Goal: Task Accomplishment & Management: Use online tool/utility

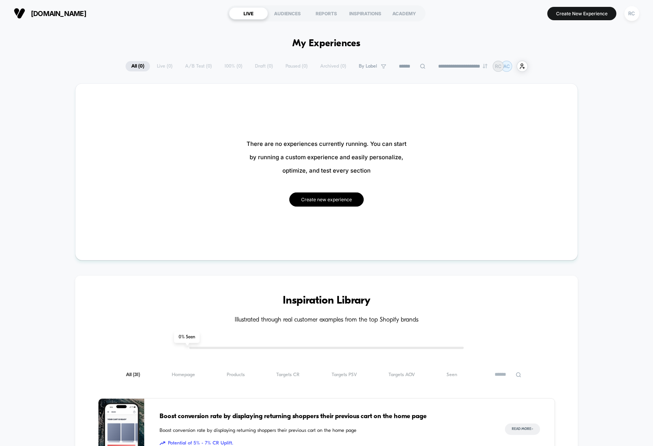
click at [341, 202] on button "Create new experience" at bounding box center [326, 199] width 74 height 14
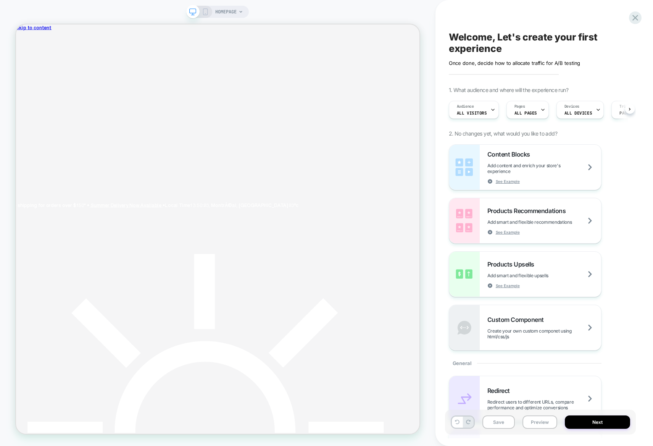
scroll to position [0, 0]
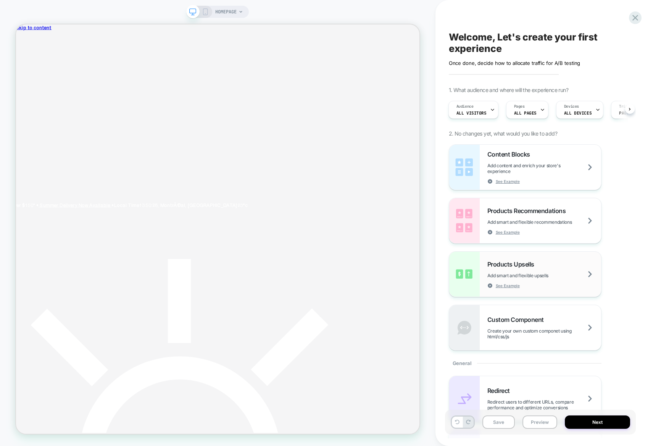
click at [564, 268] on div "Products Upsells Add smart and flexible upsells See Example" at bounding box center [545, 274] width 114 height 28
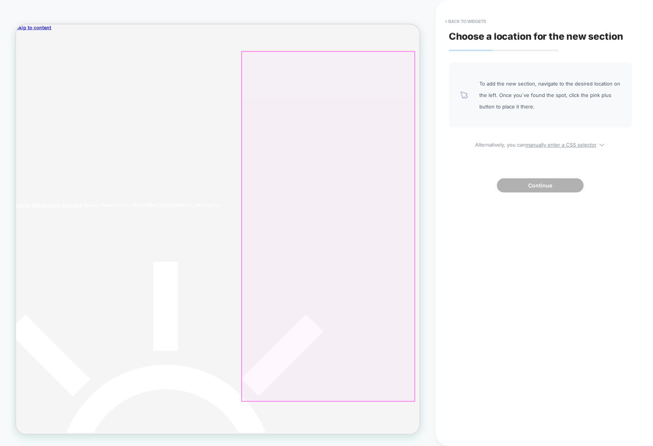
click at [479, 249] on div at bounding box center [432, 294] width 230 height 466
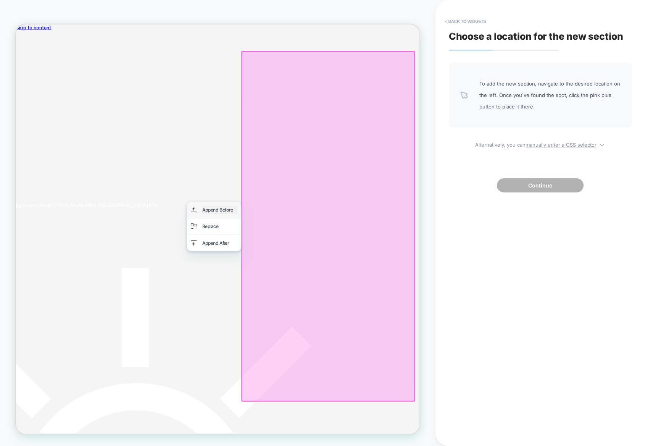
click at [300, 272] on div "Append Before" at bounding box center [288, 271] width 47 height 11
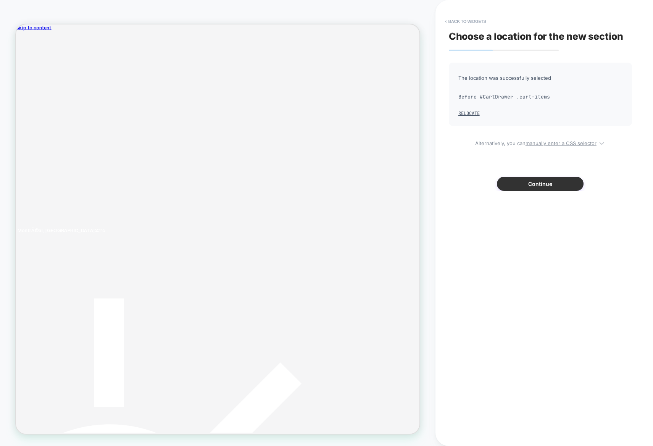
click at [536, 185] on button "Continue" at bounding box center [540, 184] width 87 height 14
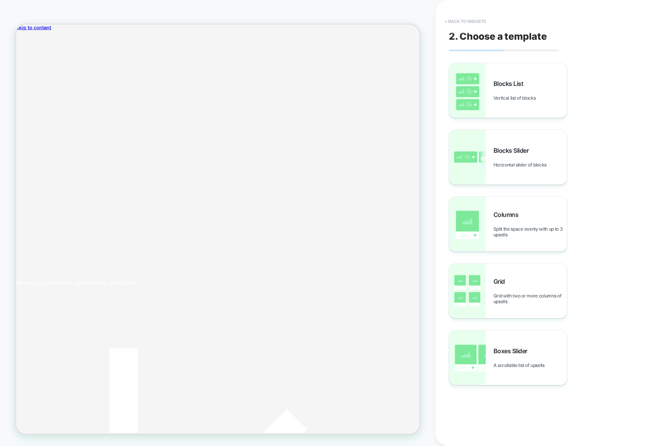
click at [454, 23] on button "< Back to widgets" at bounding box center [465, 21] width 49 height 12
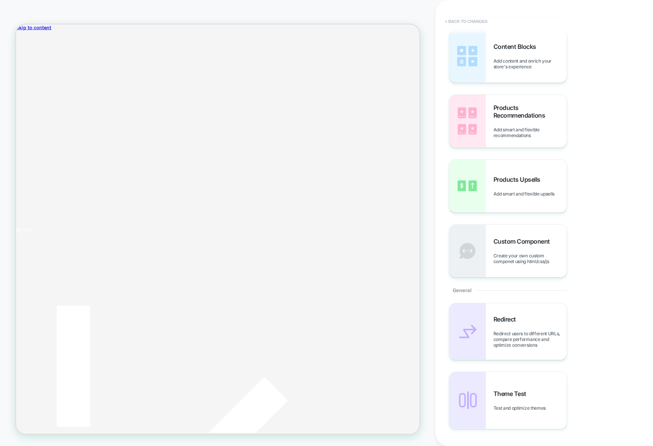
scroll to position [0, 0]
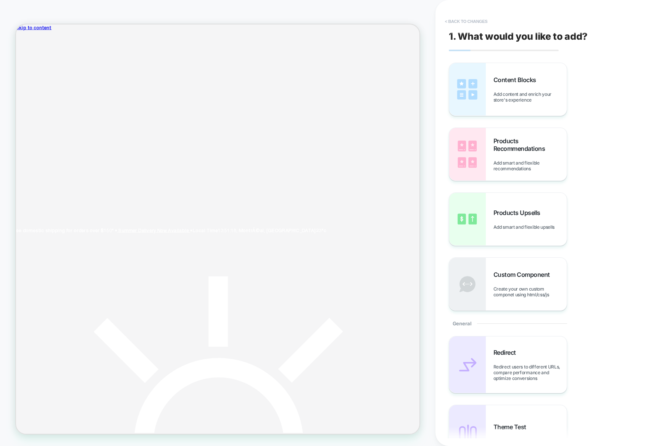
click at [477, 20] on button "< Back to changes" at bounding box center [466, 21] width 50 height 12
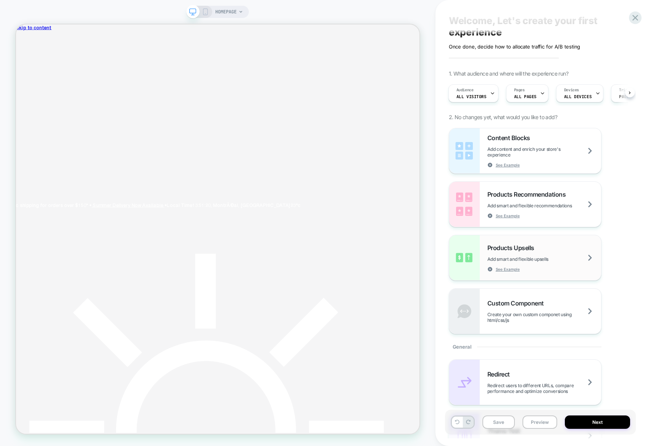
scroll to position [20, 0]
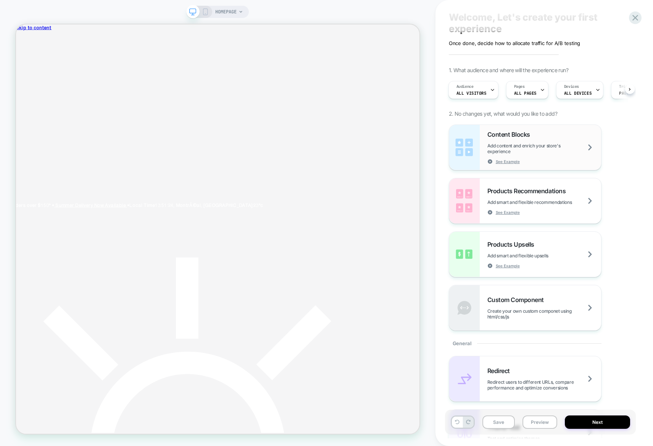
click at [582, 152] on span "Add content and enrich your store's experience" at bounding box center [545, 148] width 114 height 11
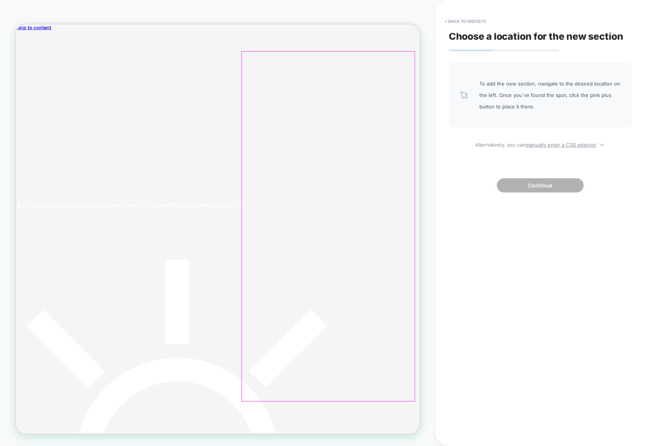
click at [385, 78] on div at bounding box center [432, 294] width 230 height 466
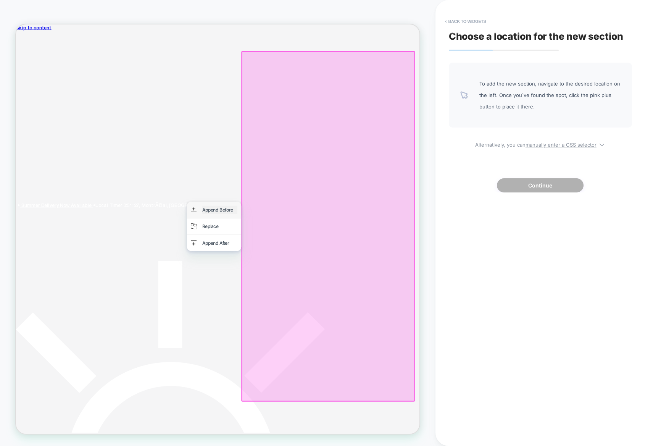
click at [301, 269] on div "Append Before" at bounding box center [288, 271] width 47 height 11
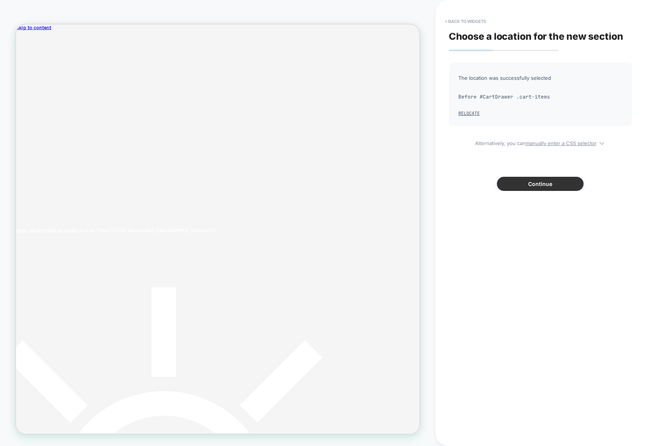
click at [522, 183] on button "Continue" at bounding box center [540, 184] width 87 height 14
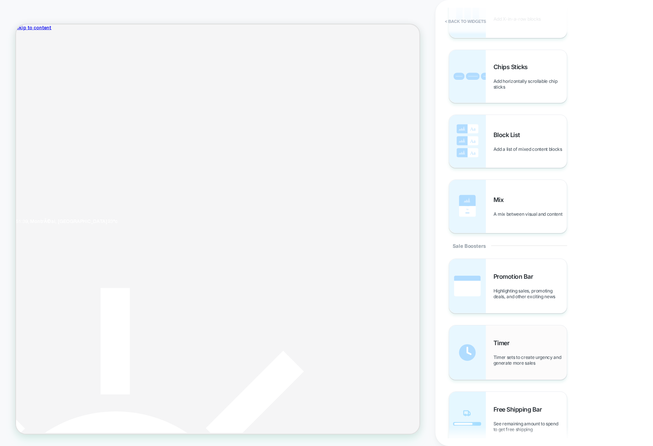
scroll to position [546, 0]
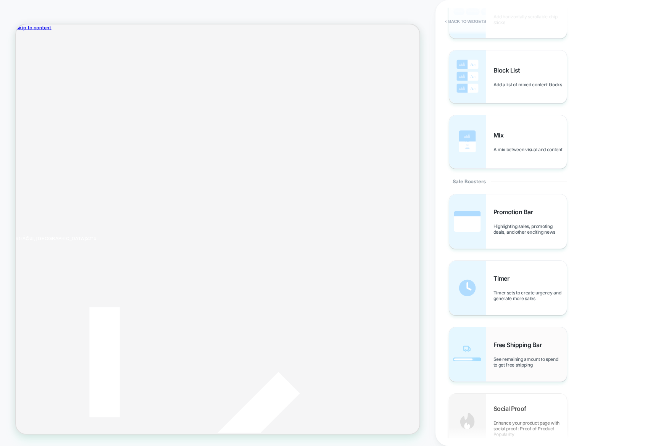
click at [530, 368] on span "See remaining amount to spend to get free shipping" at bounding box center [530, 361] width 73 height 11
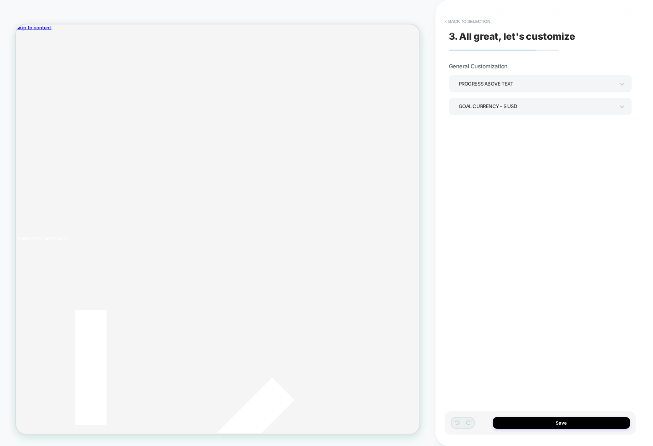
click at [521, 91] on div "In this section, you can modify the general settings" at bounding box center [540, 99] width 183 height 50
click at [514, 88] on div "Progress above Text" at bounding box center [537, 84] width 156 height 10
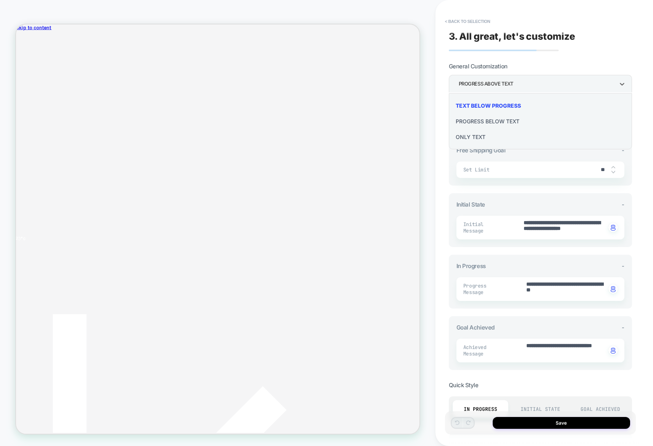
click at [514, 88] on div at bounding box center [326, 223] width 653 height 446
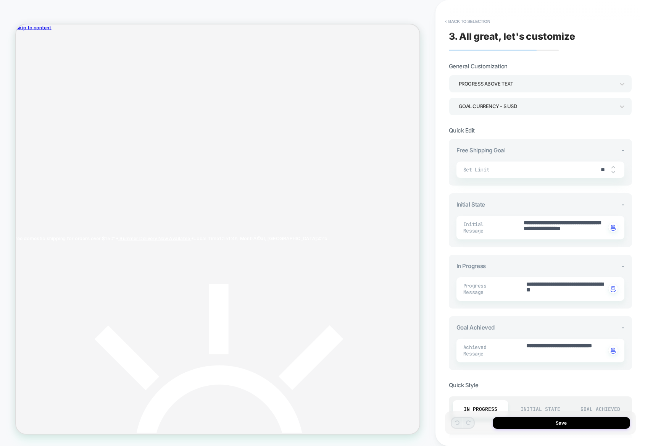
click at [581, 67] on section "General Customization Progress above Text Goal Currency - $ USD" at bounding box center [540, 89] width 183 height 53
click at [602, 171] on input "**" at bounding box center [603, 169] width 17 height 6
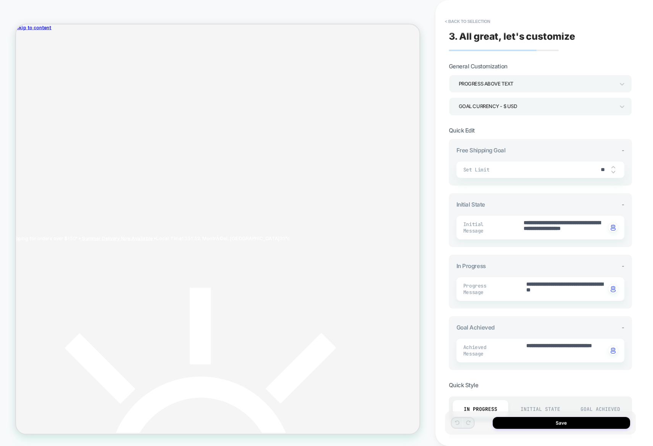
type textarea "*"
type input "*"
type textarea "*"
type input "**"
type textarea "*"
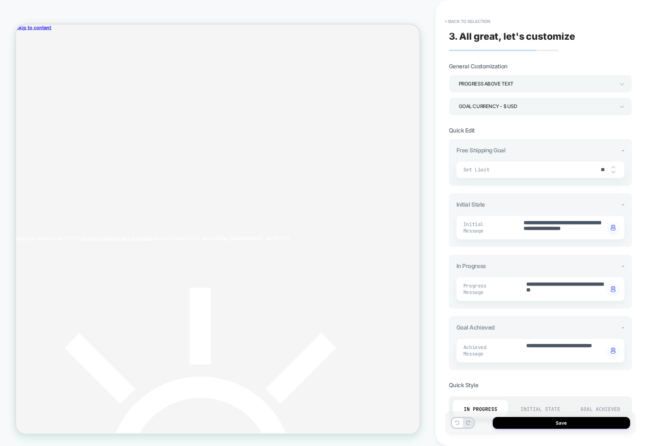
type input "***"
click at [627, 128] on section "**********" at bounding box center [540, 356] width 183 height 459
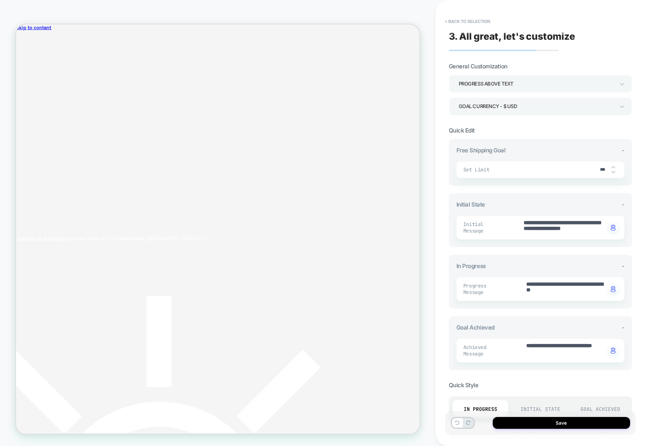
click at [615, 174] on img at bounding box center [614, 172] width 4 height 3
type textarea "*"
type input "***"
click at [617, 166] on div "***" at bounding box center [606, 170] width 23 height 16
click at [616, 168] on div "***" at bounding box center [606, 170] width 23 height 16
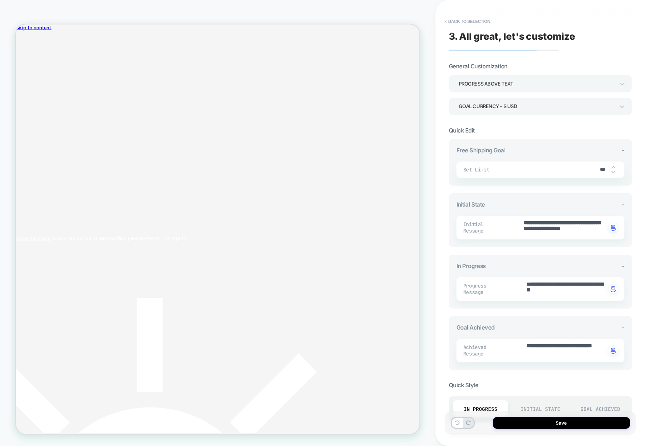
click at [613, 169] on img at bounding box center [614, 167] width 4 height 3
type textarea "*"
type input "***"
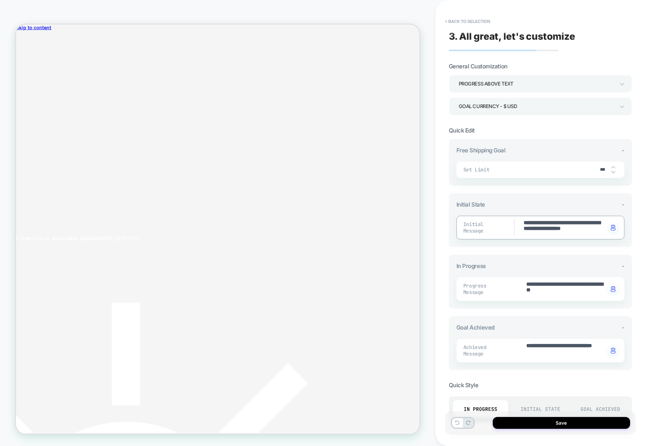
click at [555, 228] on textarea "**********" at bounding box center [564, 227] width 83 height 17
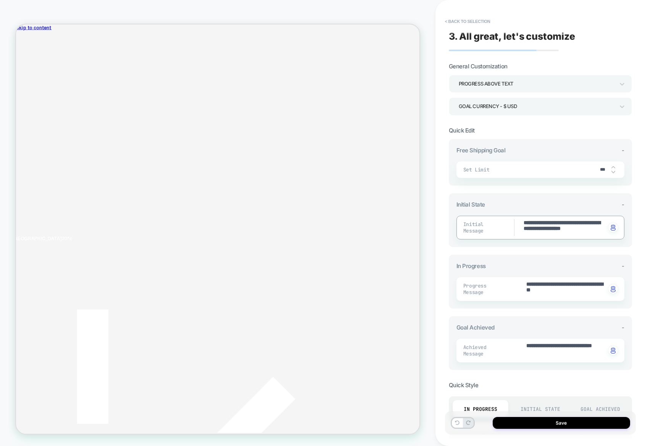
scroll to position [8, 0]
drag, startPoint x: 543, startPoint y: 223, endPoint x: 596, endPoint y: 244, distance: 56.9
click at [596, 236] on textarea "**********" at bounding box center [564, 227] width 83 height 17
click at [567, 230] on textarea "**********" at bounding box center [564, 227] width 83 height 17
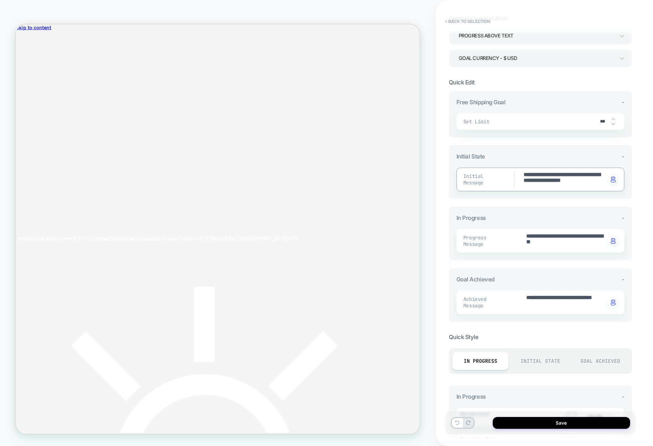
scroll to position [79, 0]
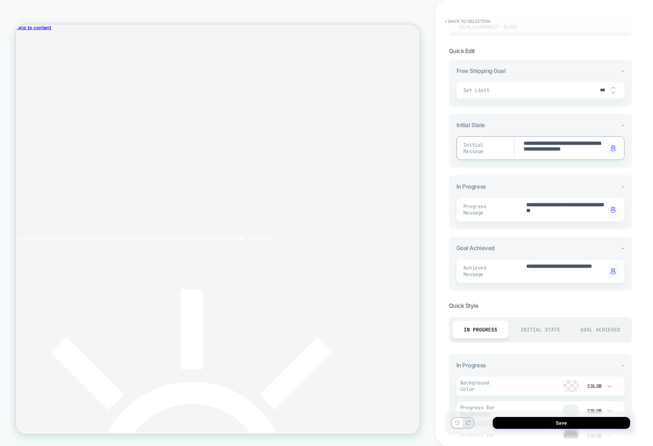
click at [543, 333] on div "Initial State" at bounding box center [540, 330] width 56 height 18
click at [605, 335] on div "Goal Achieved" at bounding box center [600, 330] width 56 height 18
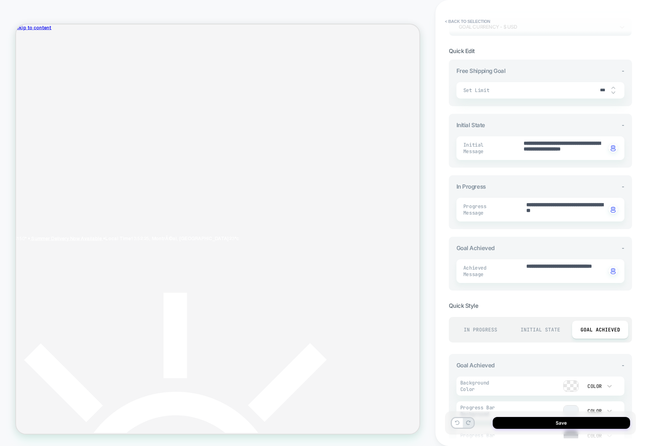
click at [488, 332] on div "In Progress" at bounding box center [481, 330] width 56 height 18
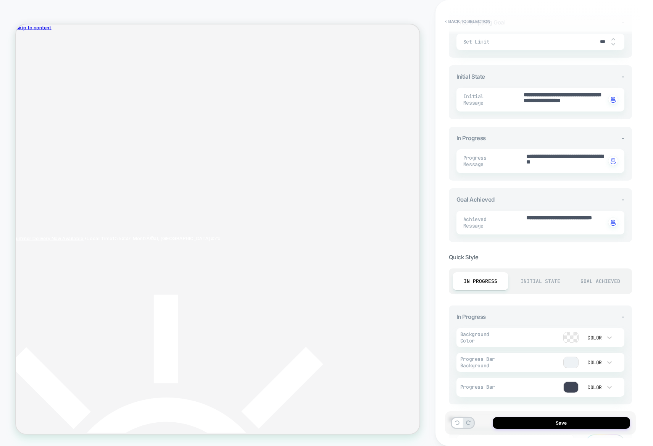
scroll to position [134, 0]
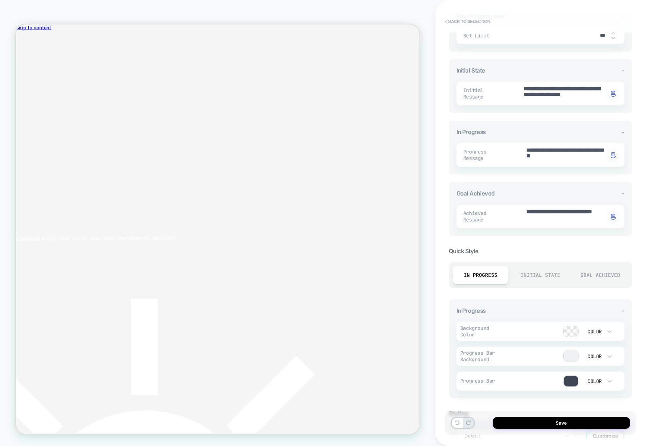
click at [575, 381] on div at bounding box center [571, 381] width 15 height 11
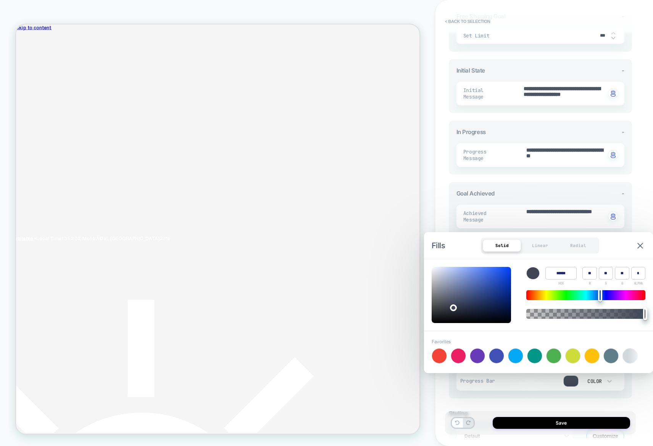
click at [575, 381] on div at bounding box center [571, 381] width 15 height 11
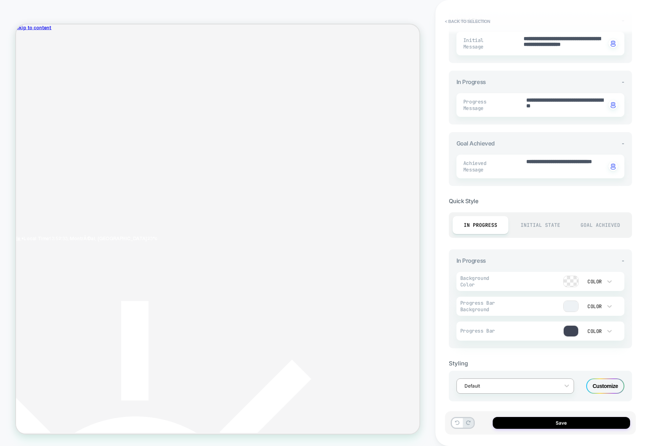
scroll to position [190, 0]
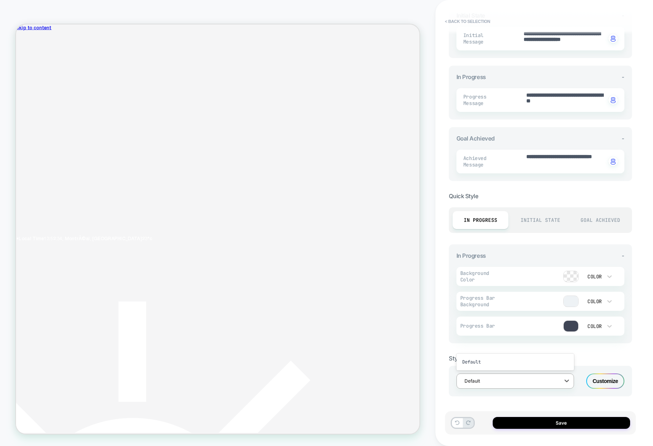
click at [543, 379] on div at bounding box center [511, 380] width 92 height 7
click at [605, 363] on div "Styling option Default focused, 1 of 1. 1 result available. Use Up and Down to …" at bounding box center [540, 369] width 183 height 53
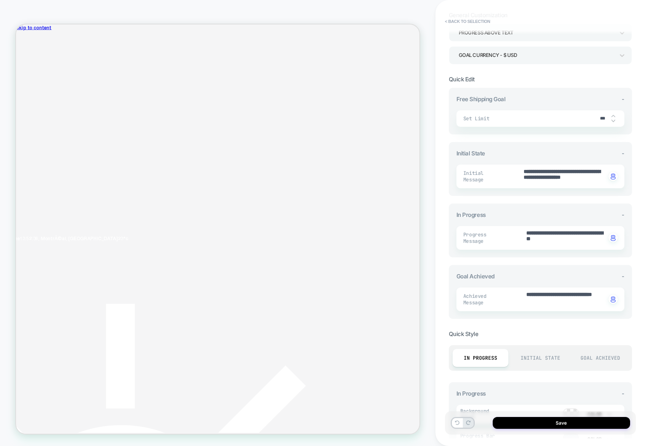
scroll to position [0, 0]
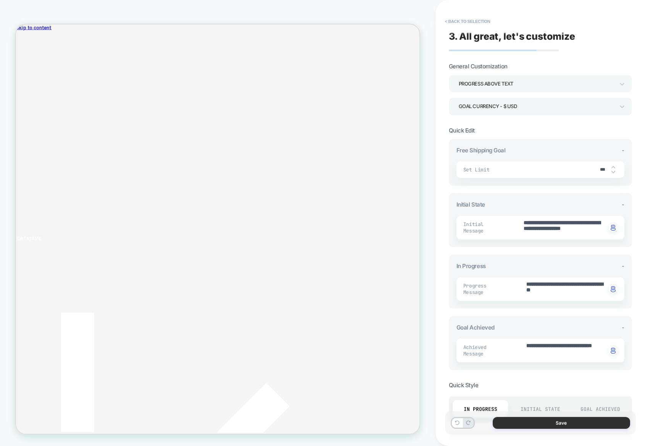
click at [571, 427] on button "Save" at bounding box center [561, 423] width 137 height 12
type textarea "*"
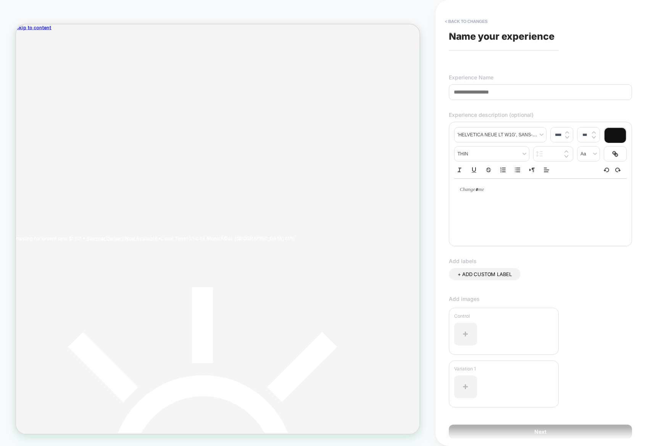
click at [489, 96] on input at bounding box center [540, 92] width 183 height 16
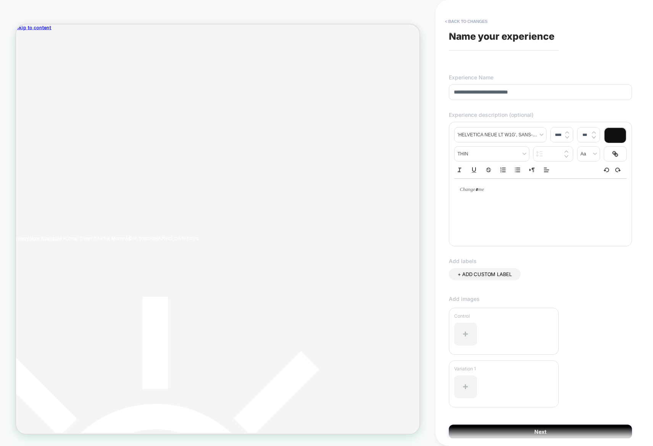
type input "**********"
click at [495, 184] on div at bounding box center [540, 190] width 173 height 22
type input "****"
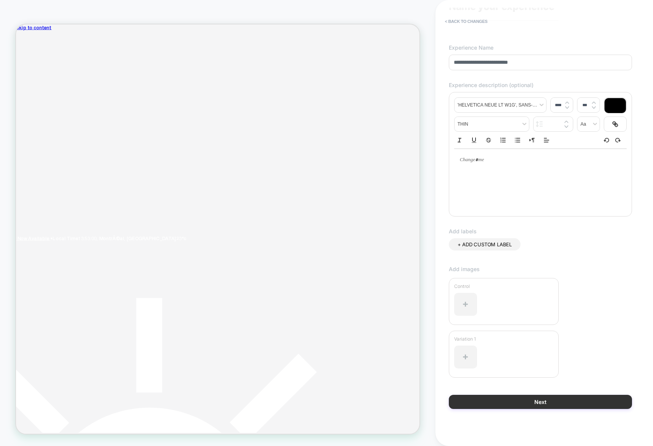
click at [538, 408] on button "Next" at bounding box center [540, 402] width 183 height 14
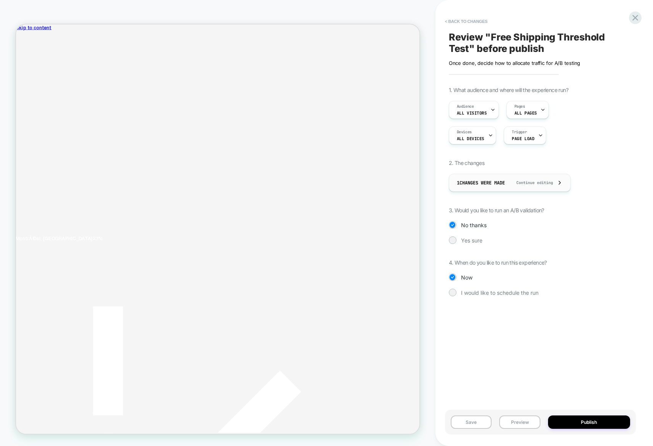
click at [558, 182] on div "1 Changes were made Continue editing" at bounding box center [510, 182] width 106 height 17
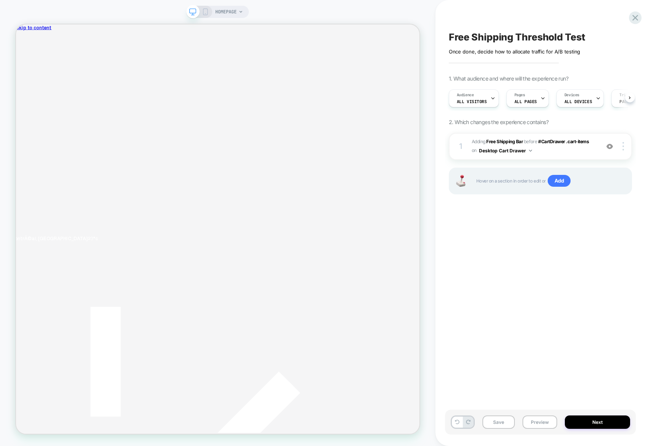
scroll to position [0, 0]
click at [635, 22] on icon at bounding box center [635, 18] width 10 height 10
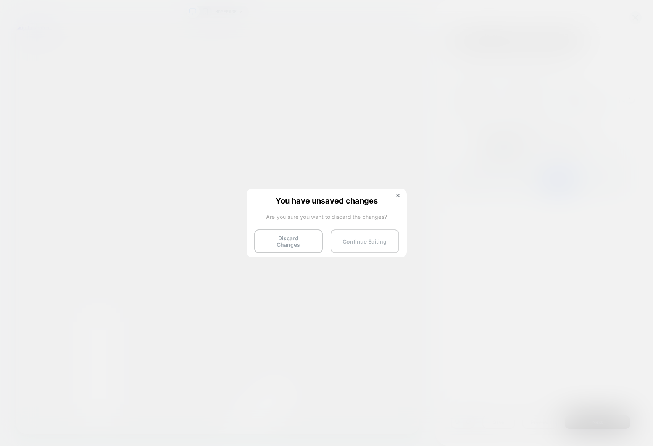
click at [358, 242] on button "Continue Editing" at bounding box center [365, 242] width 69 height 24
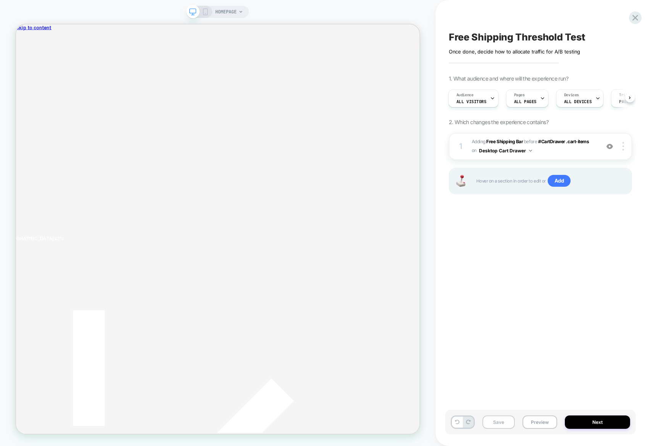
click at [511, 420] on button "Save" at bounding box center [499, 421] width 32 height 13
drag, startPoint x: 640, startPoint y: 24, endPoint x: 637, endPoint y: 19, distance: 6.5
click at [639, 23] on div "Free Shipping Threshold Test Click to edit experience details Once done, decide…" at bounding box center [545, 223] width 218 height 446
click at [637, 19] on icon at bounding box center [635, 18] width 10 height 10
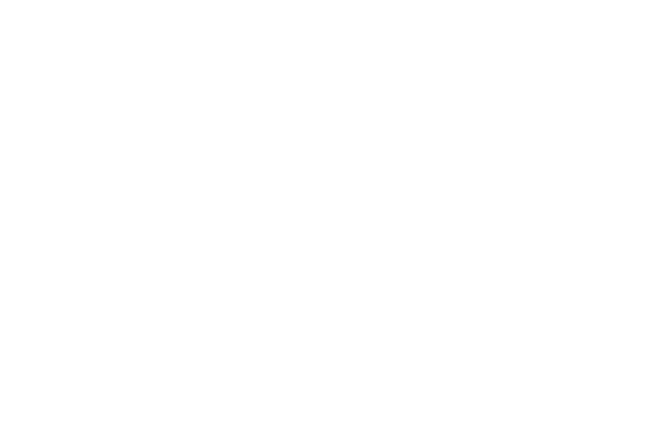
click at [637, 3] on html "Navigated to [DOMAIN_NAME] | No-code CRO for Shopify *" at bounding box center [326, 1] width 653 height 3
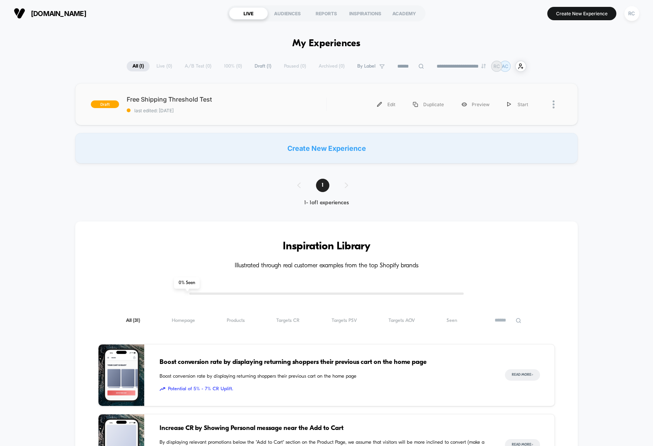
click at [289, 95] on div "draft Free Shipping Threshold Test last edited: [DATE] Edit Duplicate Preview S…" at bounding box center [326, 104] width 503 height 42
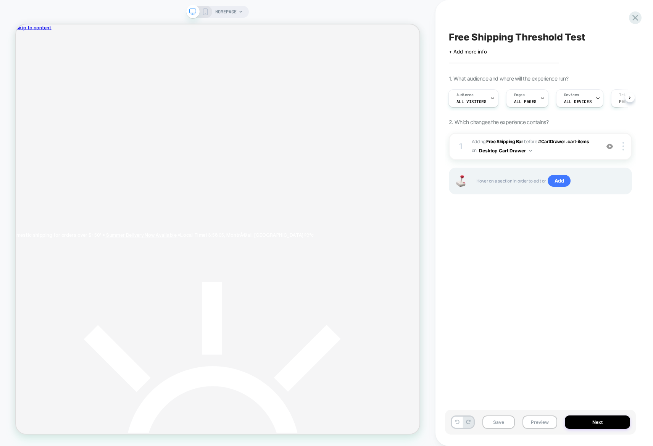
click at [207, 15] on rect at bounding box center [206, 12] width 4 height 6
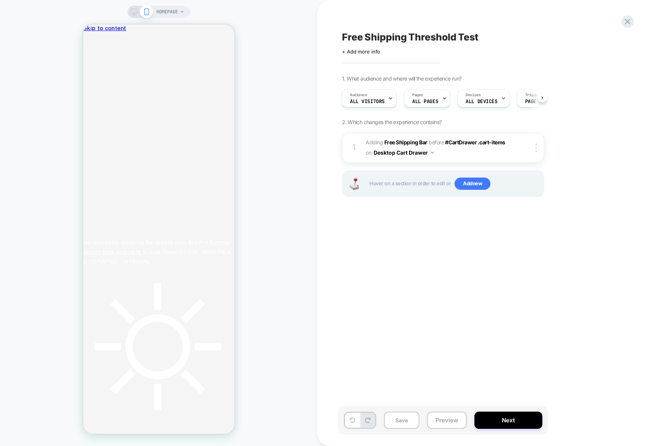
click at [178, 11] on span "HOMEPAGE" at bounding box center [167, 12] width 21 height 12
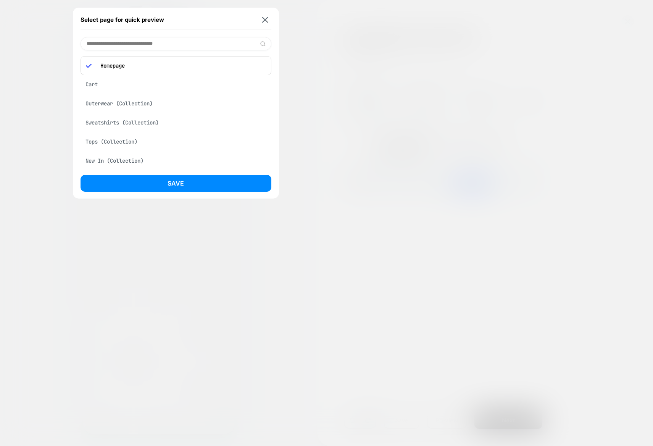
click at [135, 89] on div "Cart" at bounding box center [176, 84] width 191 height 15
click at [140, 55] on div "Cart Outerwear (Collection) Sweatshirts (Collection) Tops (Collection) New In (…" at bounding box center [176, 108] width 191 height 117
click at [126, 87] on div "Outerwear (Collection)" at bounding box center [176, 82] width 191 height 15
click at [152, 187] on button "Save" at bounding box center [176, 183] width 191 height 17
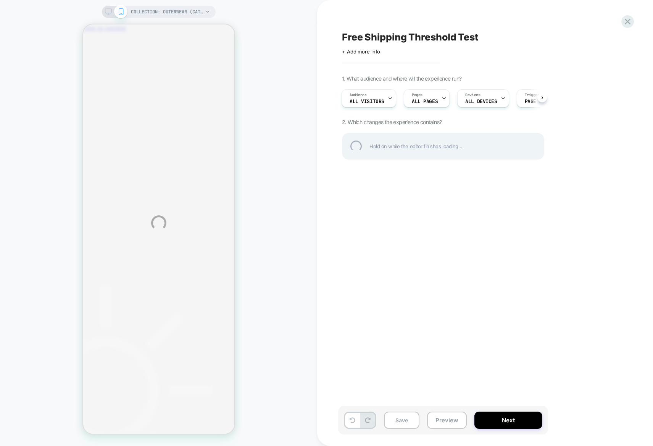
click at [145, 15] on div "COLLECTION: Outerwear (Category) COLLECTION: Outerwear (Category) Free Shipping…" at bounding box center [326, 223] width 653 height 446
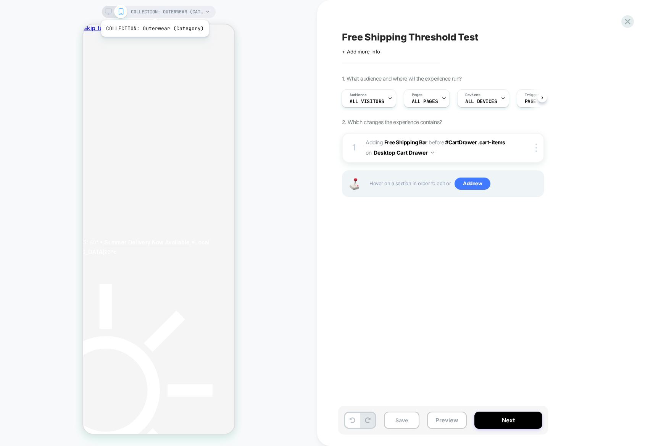
click at [154, 11] on span "COLLECTION: Outerwear (Category)" at bounding box center [167, 12] width 73 height 12
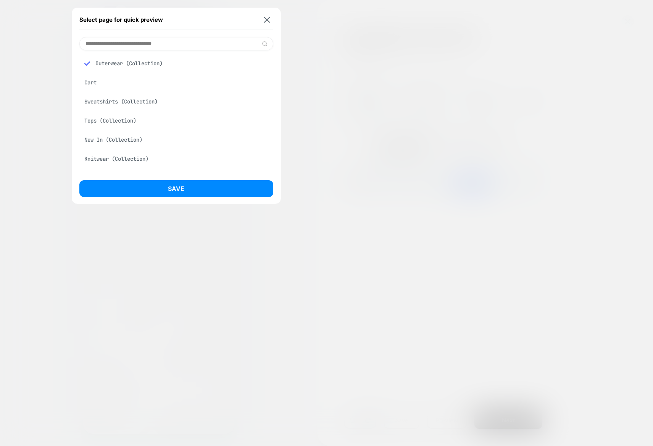
scroll to position [0, 1]
click at [154, 11] on div "Select page for quick preview" at bounding box center [176, 19] width 194 height 19
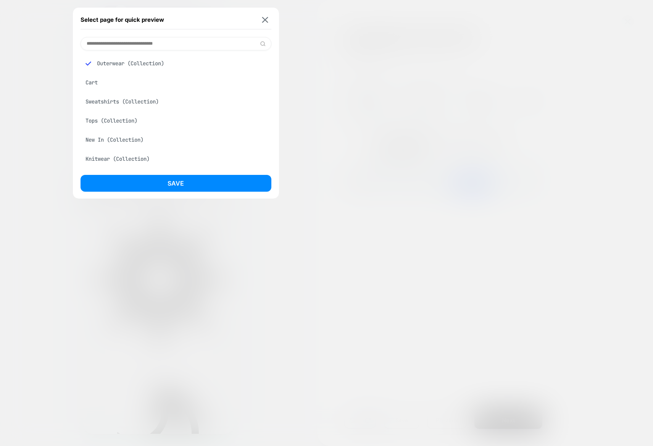
scroll to position [0, 0]
click at [265, 23] on div "Select page for quick preview" at bounding box center [176, 19] width 191 height 19
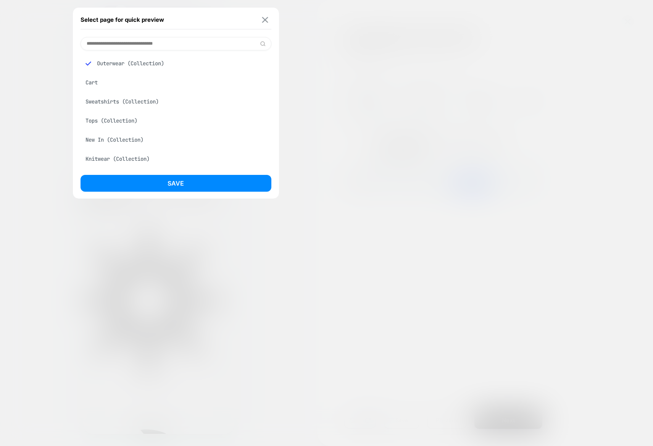
click at [262, 21] on button at bounding box center [265, 19] width 10 height 6
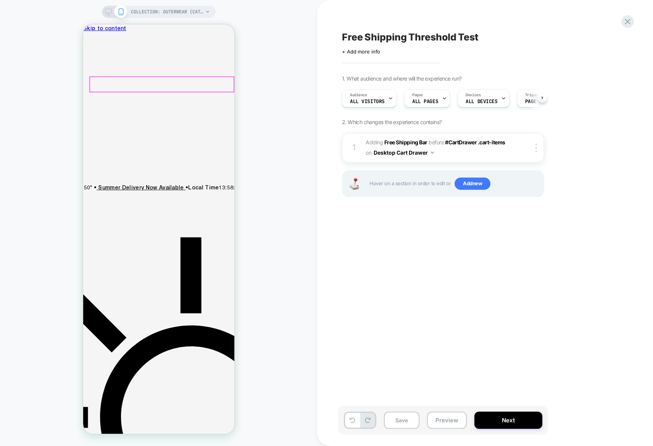
scroll to position [0, 1]
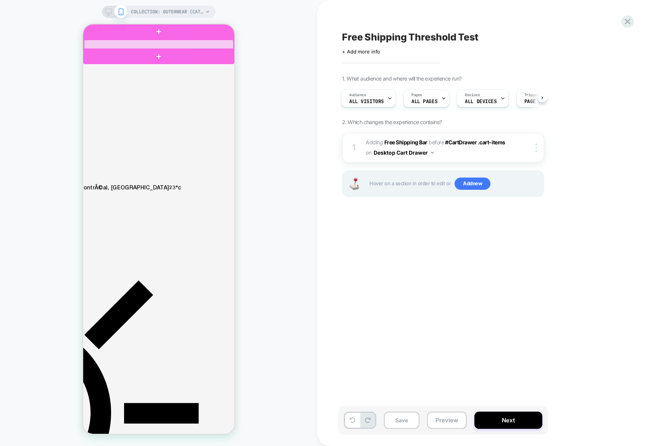
click at [104, 45] on div at bounding box center [159, 44] width 150 height 9
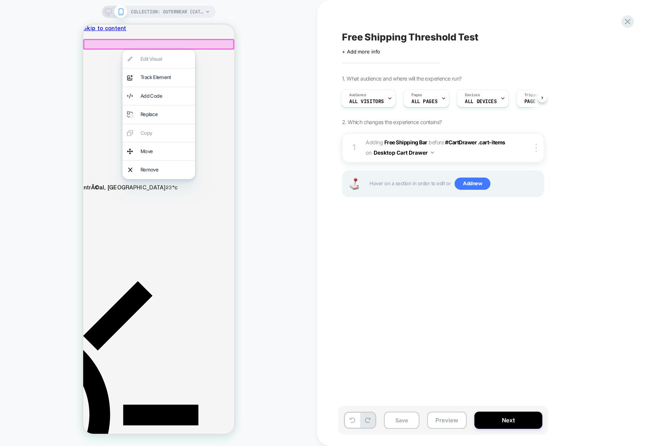
click at [103, 45] on div at bounding box center [158, 44] width 151 height 11
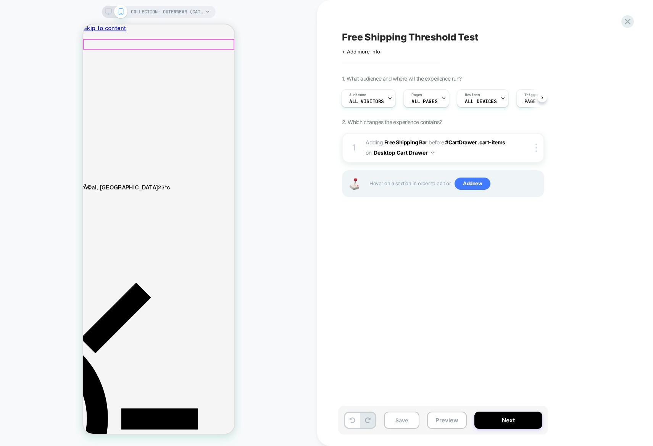
click at [103, 45] on div at bounding box center [159, 44] width 150 height 9
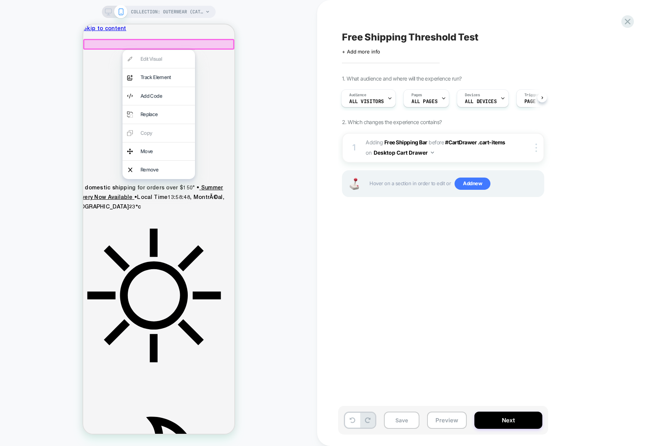
click at [103, 45] on div at bounding box center [158, 44] width 151 height 11
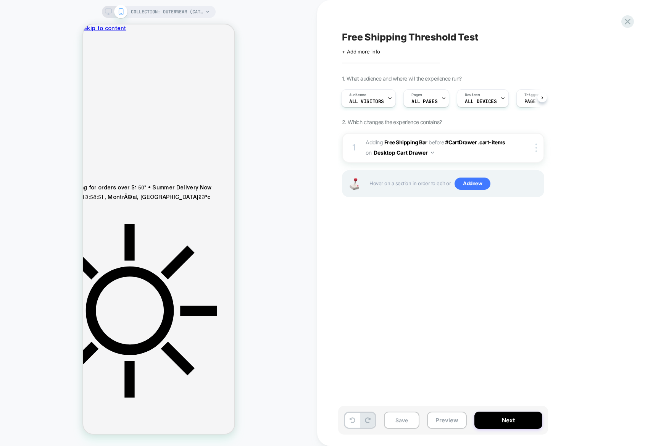
click at [420, 287] on div "Free Shipping Threshold Test Click to edit experience details + Add more info 1…" at bounding box center [481, 223] width 286 height 431
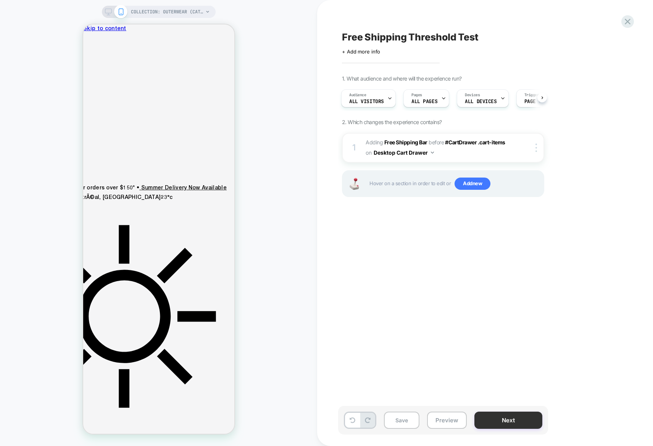
click at [498, 425] on button "Next" at bounding box center [509, 420] width 68 height 17
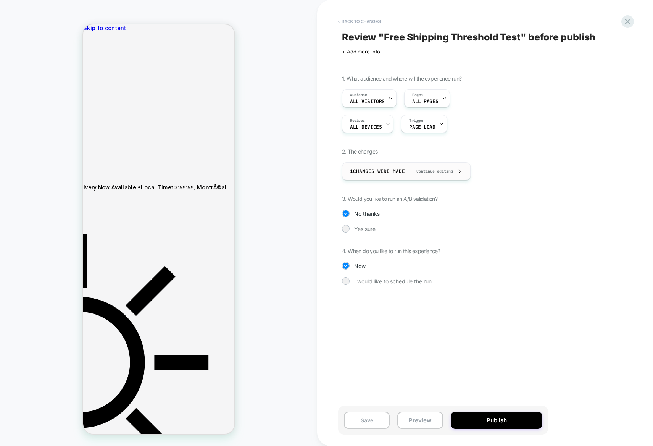
click at [448, 169] on div "1 Changes were made Continue editing" at bounding box center [406, 171] width 113 height 17
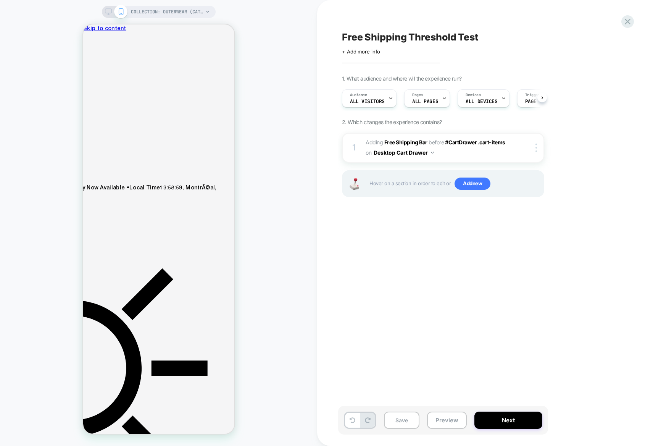
scroll to position [0, 0]
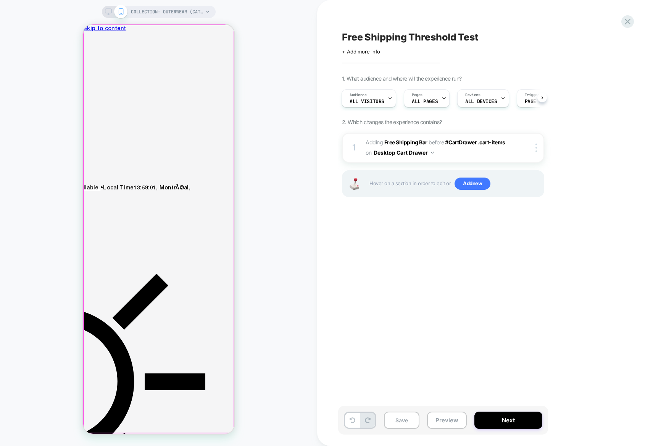
click at [93, 178] on cart-drawer "Your cart is empty Continue shopping Cart Loading... Estimated total: $0.00 USD…" at bounding box center [158, 106] width 151 height 144
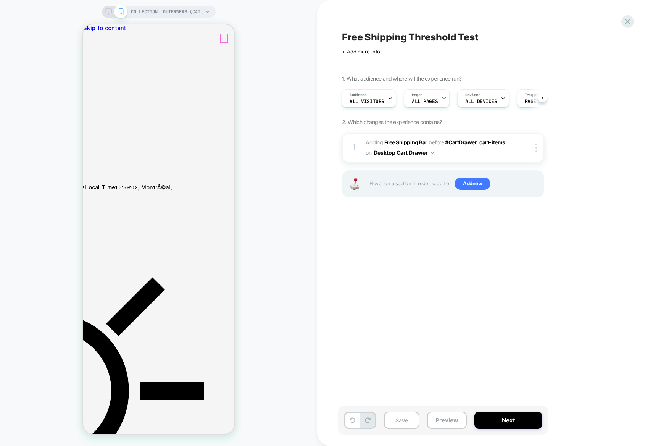
click at [86, 68] on icon "Close" at bounding box center [86, 68] width 0 height 0
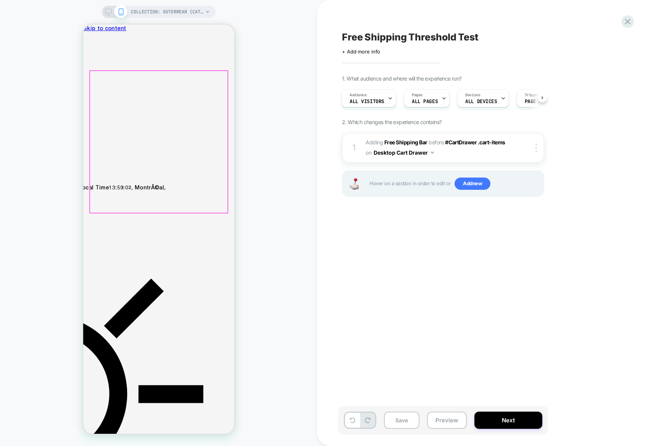
scroll to position [34, 0]
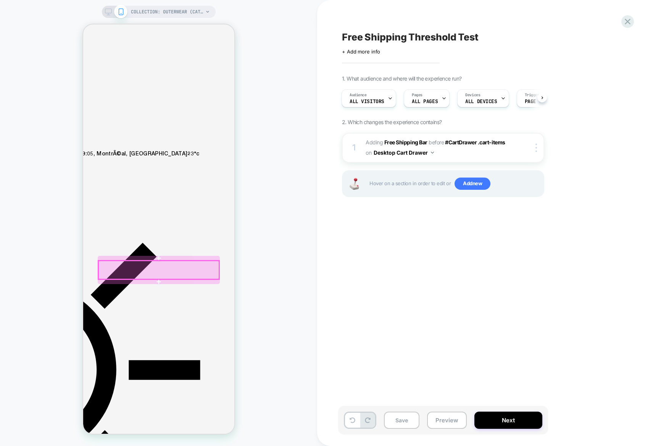
click at [175, 269] on div at bounding box center [158, 270] width 121 height 18
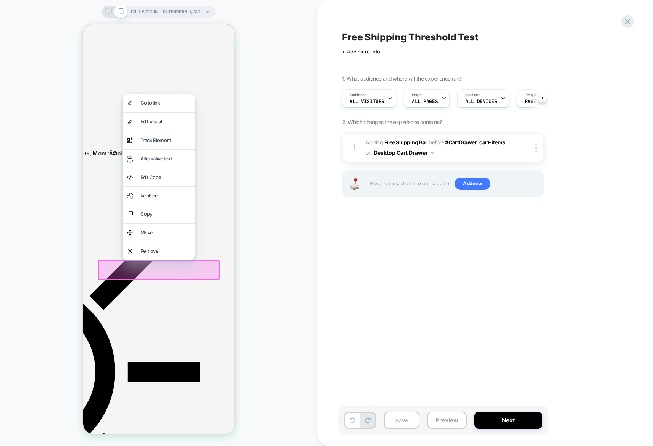
click at [175, 269] on div at bounding box center [158, 269] width 122 height 19
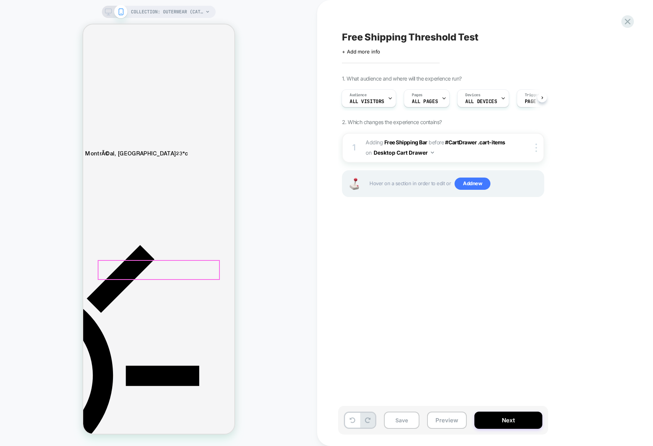
click at [175, 269] on div at bounding box center [158, 270] width 121 height 18
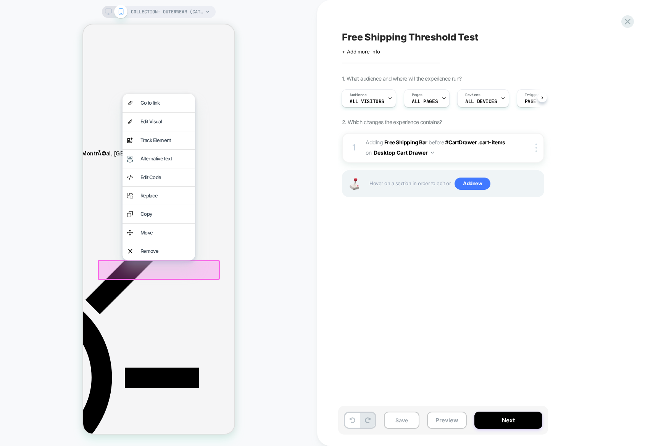
click at [175, 269] on div at bounding box center [158, 269] width 122 height 19
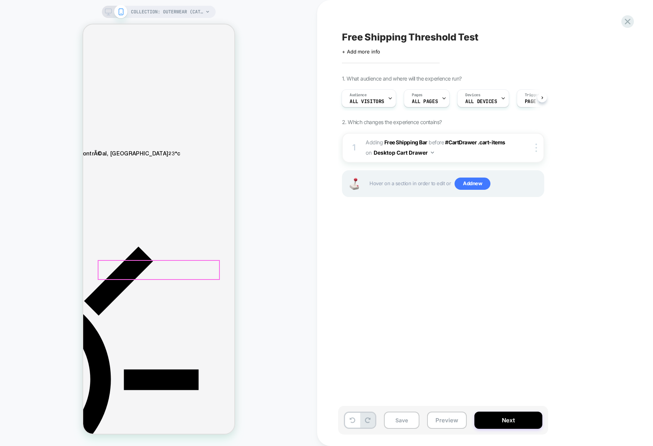
click at [175, 269] on div at bounding box center [158, 270] width 121 height 18
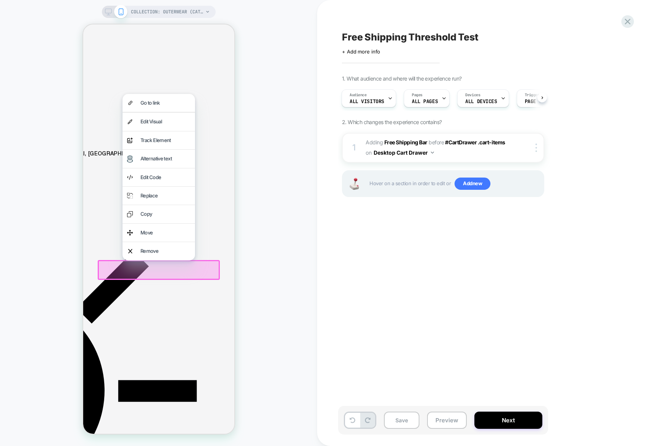
click at [157, 269] on div at bounding box center [158, 269] width 122 height 19
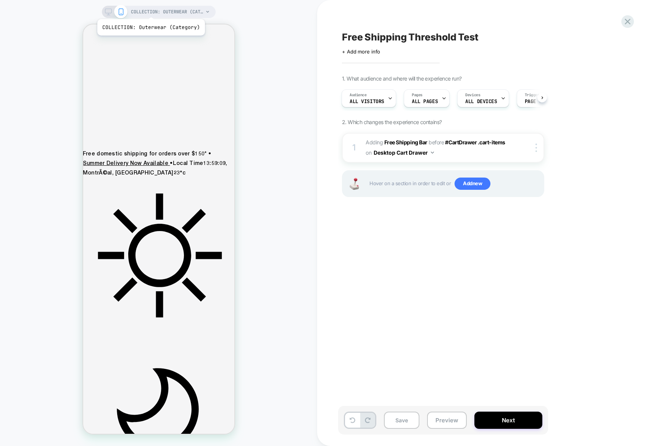
click at [150, 10] on span "COLLECTION: Outerwear (Category)" at bounding box center [167, 12] width 73 height 12
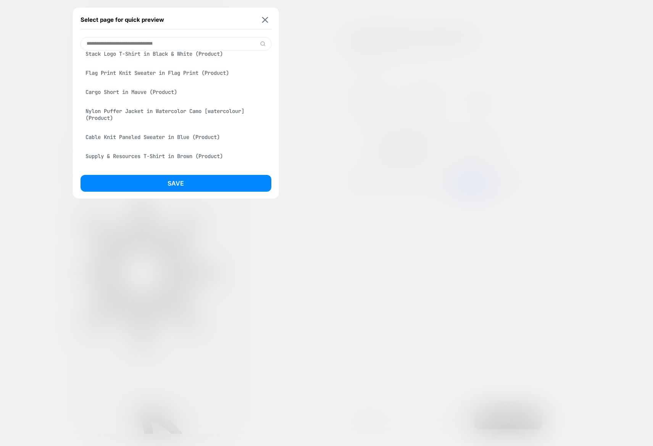
scroll to position [522, 0]
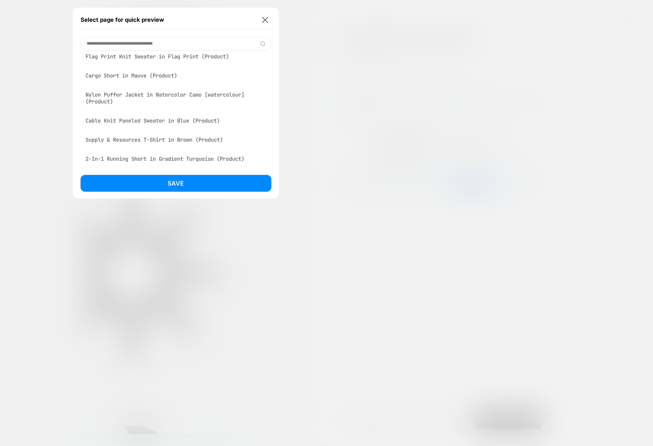
click at [158, 64] on div "Flag Print Knit Sweater in Flag Print (Product)" at bounding box center [176, 56] width 191 height 15
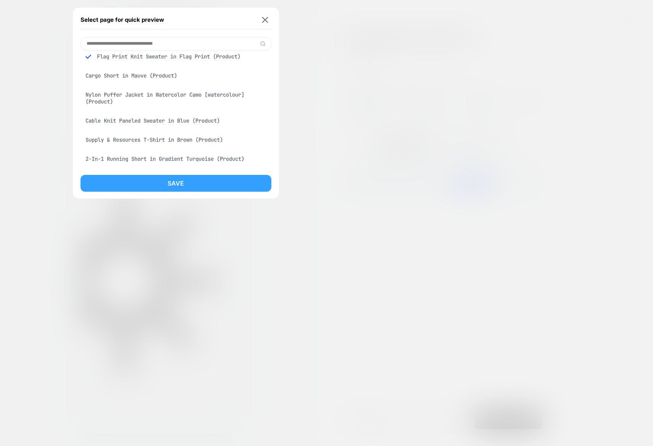
click at [163, 186] on button "Save" at bounding box center [176, 183] width 191 height 17
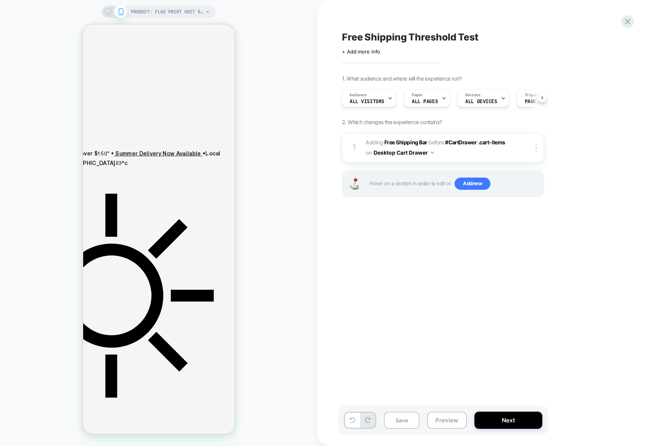
scroll to position [0, 1]
click at [457, 154] on span "#_loomi_addon_1759168278687 Adding Free Shipping Bar BEFORE #CartDrawer .cart-i…" at bounding box center [438, 147] width 145 height 21
click at [500, 419] on button "Next" at bounding box center [509, 420] width 68 height 17
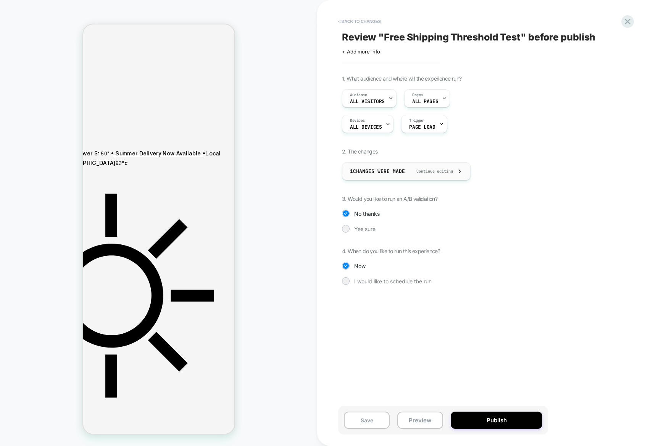
click at [466, 180] on div "1 Changes were made Continue editing" at bounding box center [406, 171] width 129 height 18
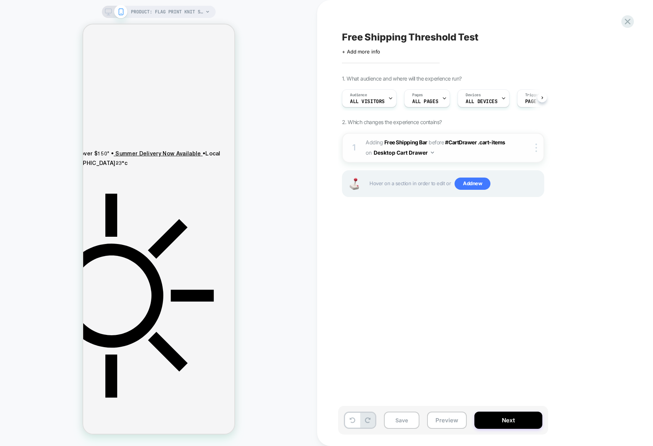
scroll to position [0, 0]
click at [458, 161] on div "1 #_loomi_addon_1759168278687 Adding Free Shipping Bar BEFORE #CartDrawer .cart…" at bounding box center [443, 148] width 202 height 30
click at [458, 150] on span "#_loomi_addon_1759168278687 Adding Free Shipping Bar BEFORE #CartDrawer .cart-i…" at bounding box center [438, 147] width 145 height 21
click at [435, 154] on span "#_loomi_addon_1759168278687 Adding Free Shipping Bar BEFORE #CartDrawer .cart-i…" at bounding box center [438, 147] width 145 height 21
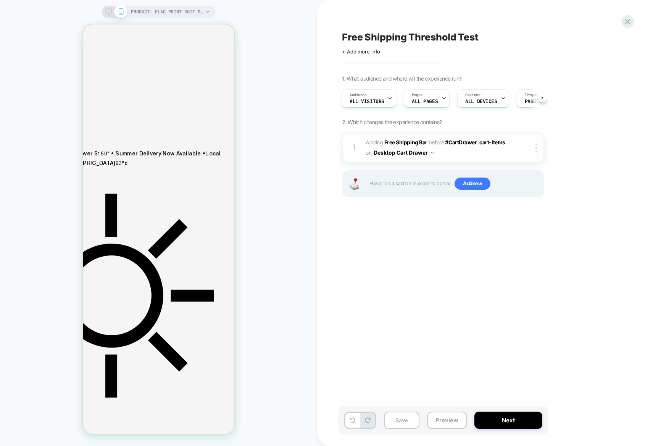
click at [434, 154] on div at bounding box center [432, 153] width 3 height 2
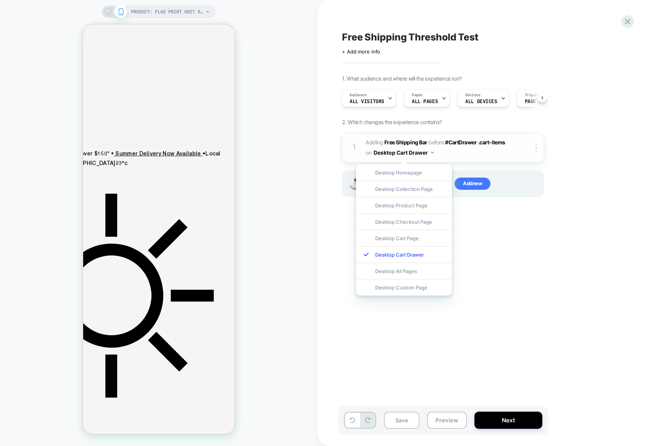
click at [520, 152] on div at bounding box center [531, 148] width 25 height 8
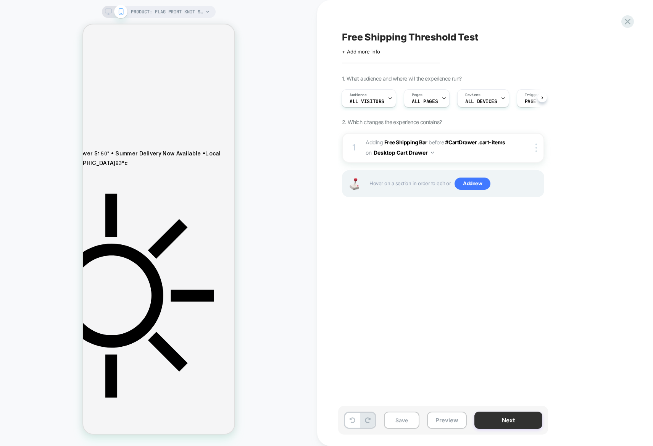
click at [516, 412] on button "Next" at bounding box center [509, 420] width 68 height 17
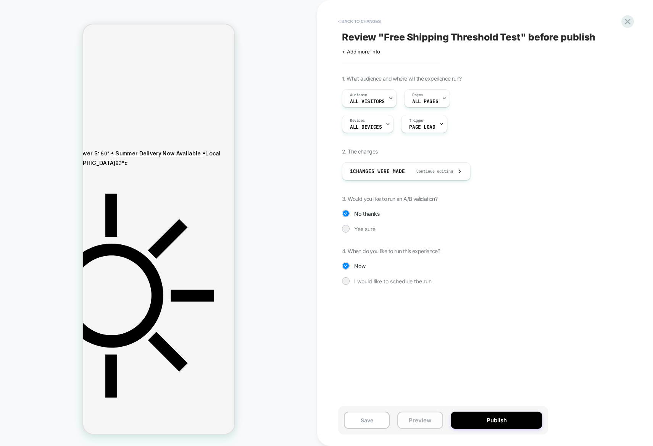
click at [416, 417] on button "Preview" at bounding box center [421, 420] width 46 height 17
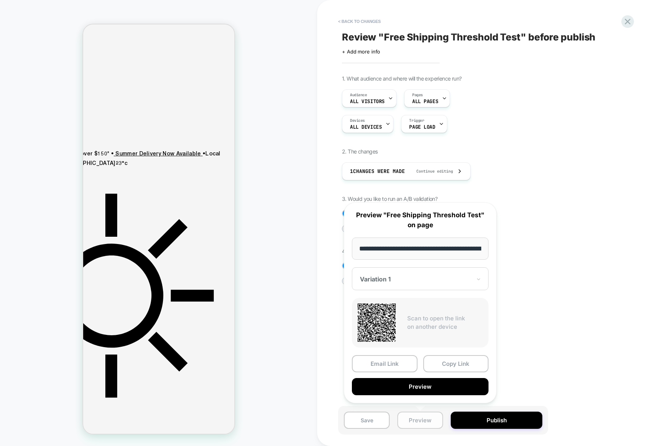
scroll to position [0, 169]
click at [449, 239] on input "**********" at bounding box center [420, 249] width 137 height 23
click at [450, 246] on input "**********" at bounding box center [420, 249] width 137 height 23
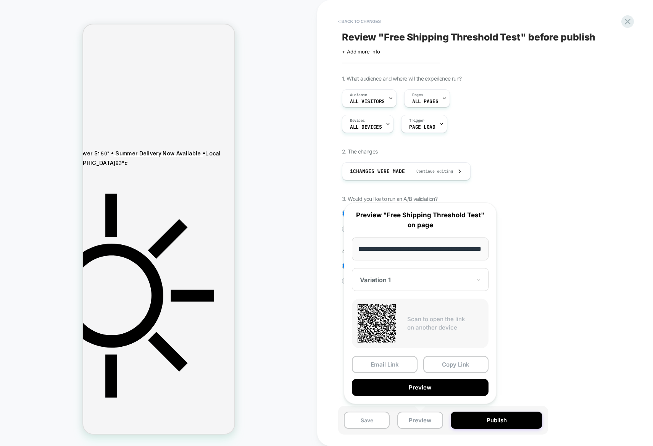
click at [450, 246] on input "**********" at bounding box center [420, 249] width 137 height 23
click at [568, 260] on div "1. What audience and where will the experience run? Audience All Visitors Pages…" at bounding box center [481, 185] width 279 height 221
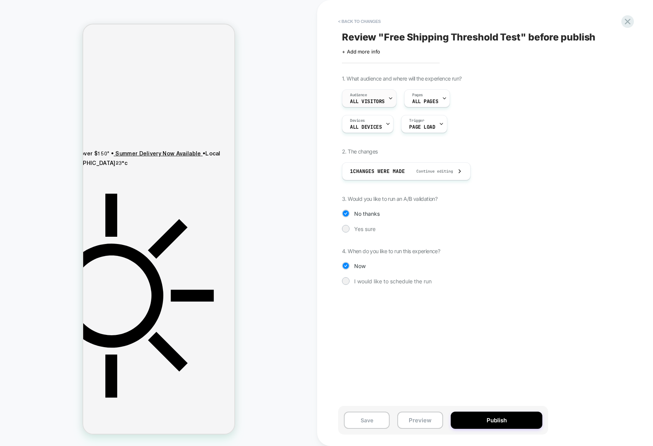
click at [383, 101] on span "All Visitors" at bounding box center [367, 101] width 35 height 5
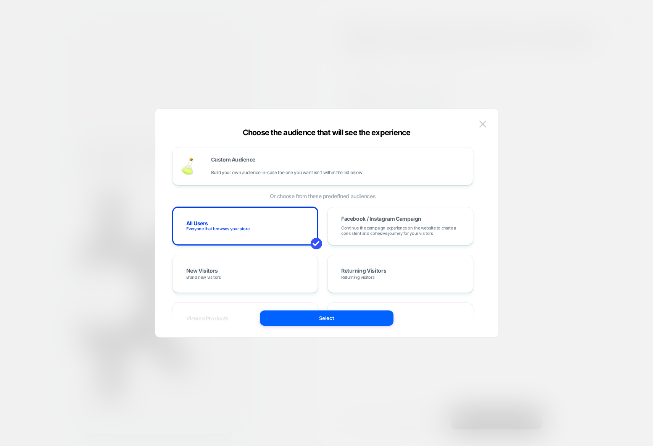
click at [504, 81] on div at bounding box center [326, 223] width 653 height 446
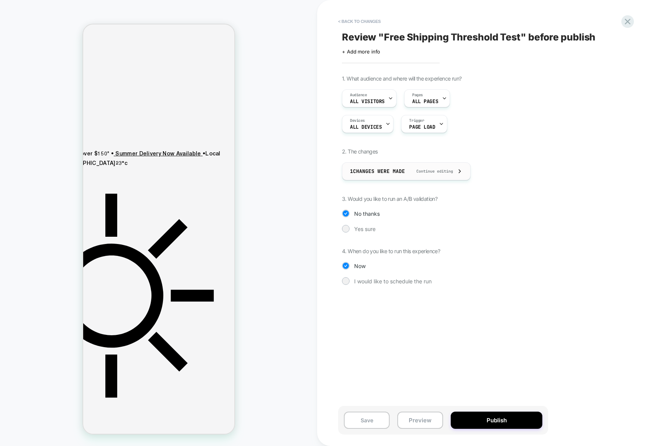
click at [421, 174] on span "Continue editing" at bounding box center [431, 171] width 44 height 5
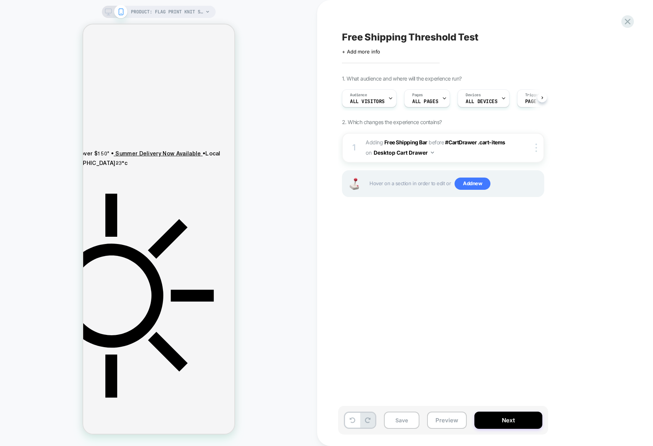
scroll to position [0, 0]
drag, startPoint x: 375, startPoint y: 145, endPoint x: 451, endPoint y: 149, distance: 76.1
click at [451, 149] on span "#_loomi_addon_1759168278687 Adding Free Shipping Bar BEFORE #CartDrawer .cart-i…" at bounding box center [438, 147] width 145 height 21
click at [435, 157] on span "#_loomi_addon_1759168278687 Adding Free Shipping Bar BEFORE #CartDrawer .cart-i…" at bounding box center [438, 147] width 145 height 21
click at [433, 154] on img at bounding box center [432, 153] width 3 height 2
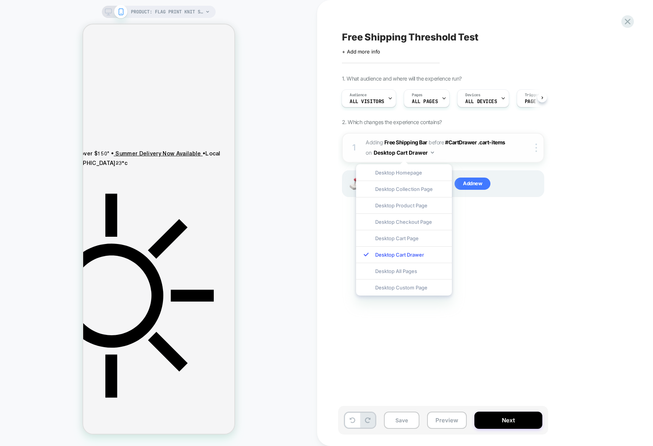
click at [433, 154] on img at bounding box center [432, 153] width 3 height 2
click at [107, 12] on icon at bounding box center [108, 11] width 7 height 7
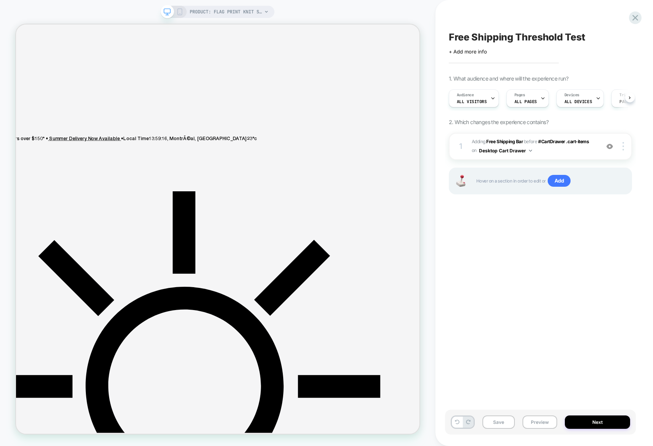
scroll to position [0, 0]
click at [503, 249] on div "Free Shipping Threshold Test Click to edit experience details + Add more info 1…" at bounding box center [540, 223] width 191 height 431
click at [538, 154] on span "#_loomi_addon_1759168278687 Adding Free Shipping Bar BEFORE #CartDrawer .cart-i…" at bounding box center [534, 146] width 124 height 18
type textarea "*"
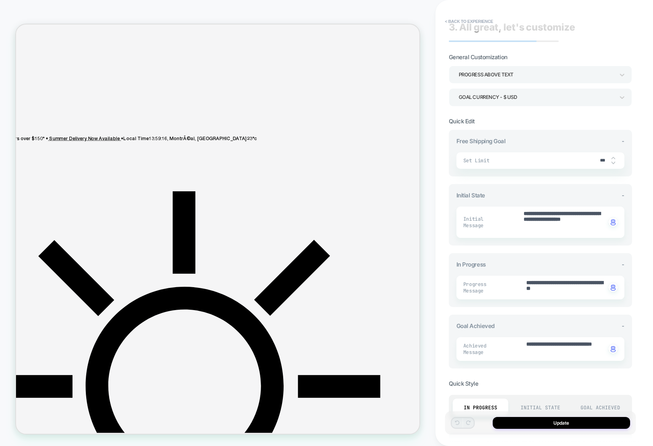
scroll to position [0, 0]
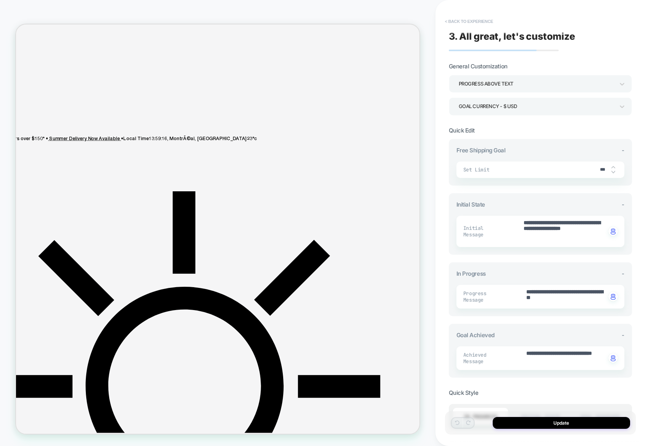
click at [453, 24] on button "< Back to experience" at bounding box center [469, 21] width 56 height 12
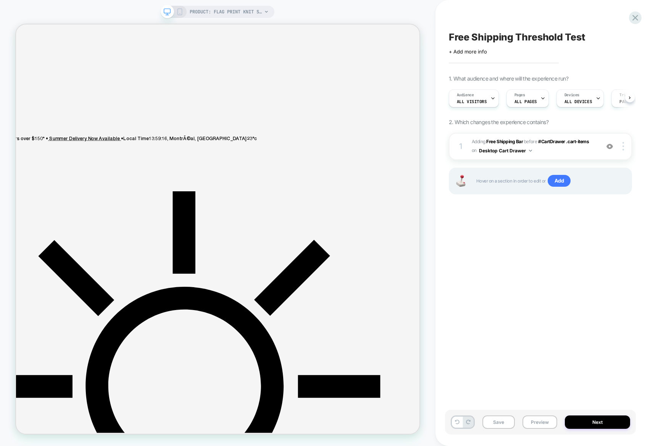
scroll to position [0, 0]
click at [529, 152] on img at bounding box center [530, 151] width 3 height 2
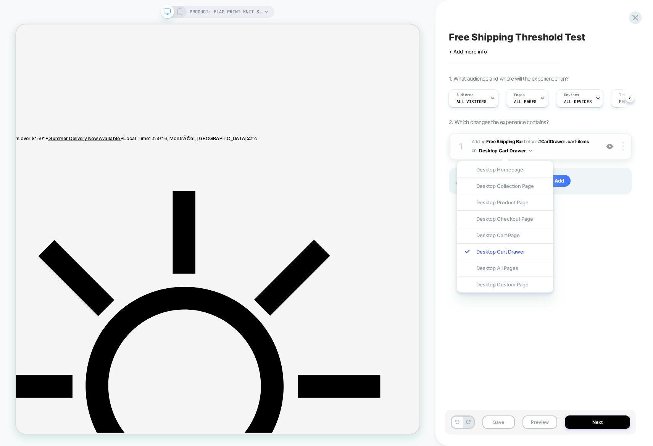
click at [623, 149] on img at bounding box center [624, 146] width 2 height 8
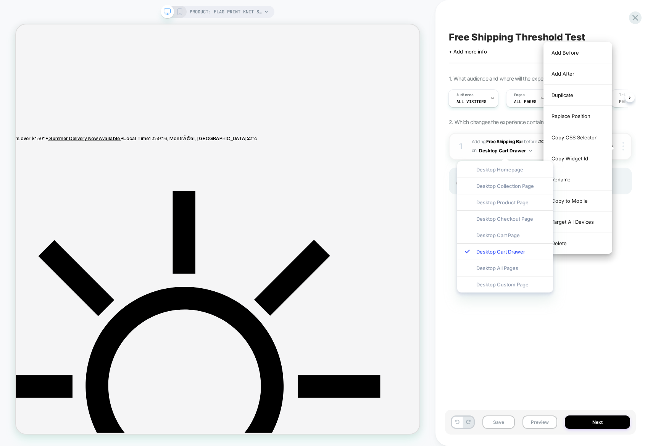
click at [623, 149] on img at bounding box center [624, 146] width 2 height 8
click at [639, 233] on div "Free Shipping Threshold Test Click to edit experience details + Add more info 1…" at bounding box center [544, 223] width 191 height 446
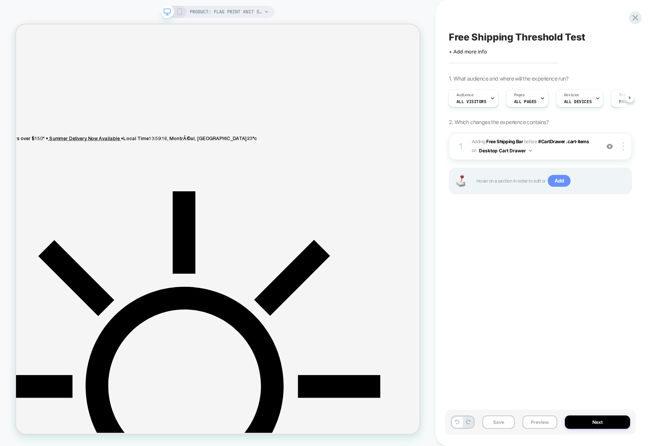
click at [567, 185] on span "Add" at bounding box center [559, 181] width 23 height 12
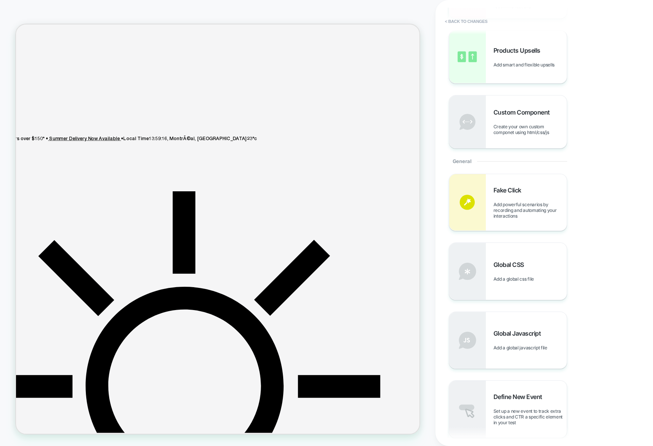
scroll to position [25, 0]
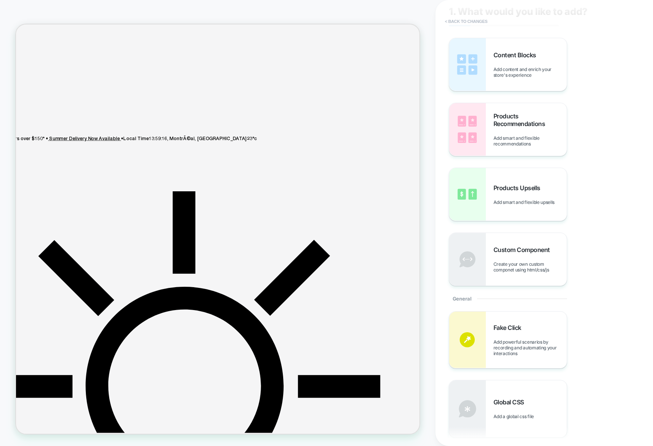
click at [482, 22] on button "< Back to changes" at bounding box center [466, 21] width 50 height 12
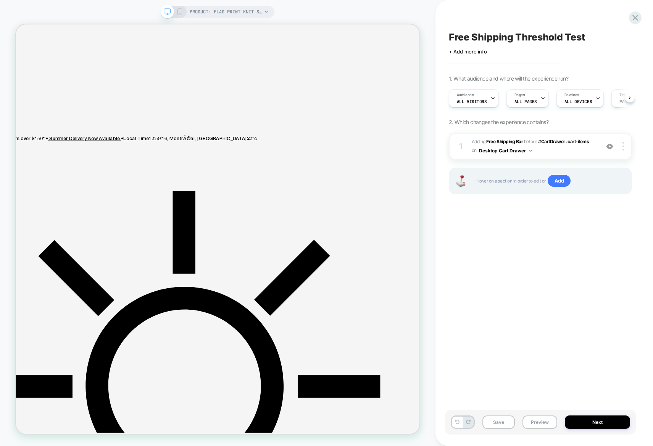
scroll to position [0, 0]
click at [626, 146] on div at bounding box center [624, 146] width 15 height 8
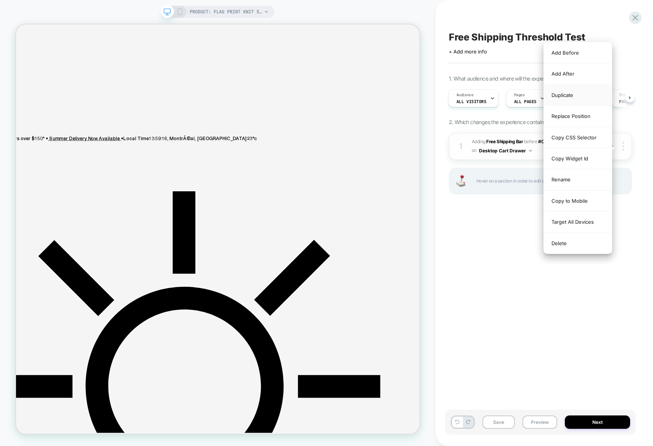
click at [592, 92] on div "Duplicate" at bounding box center [578, 95] width 68 height 21
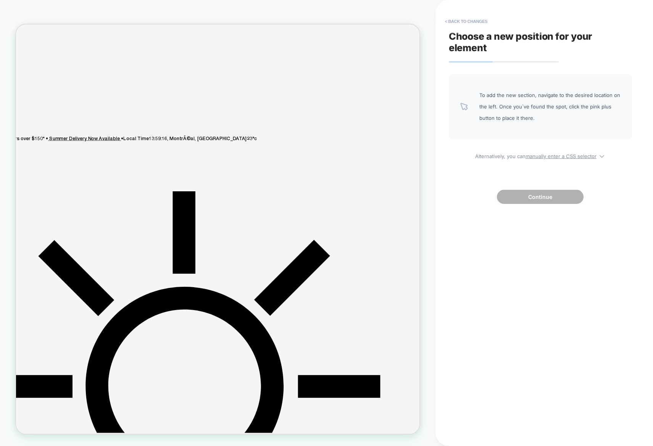
drag, startPoint x: 559, startPoint y: 104, endPoint x: 561, endPoint y: 173, distance: 69.2
click at [546, 131] on div "To add the new section, navigate to the desired location on the left. Once you`…" at bounding box center [540, 106] width 183 height 65
click at [469, 22] on button "< Back to changes" at bounding box center [466, 21] width 50 height 12
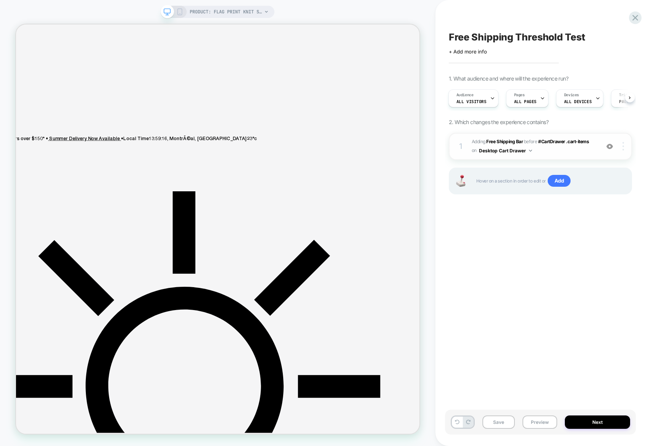
click at [626, 149] on div at bounding box center [624, 146] width 15 height 8
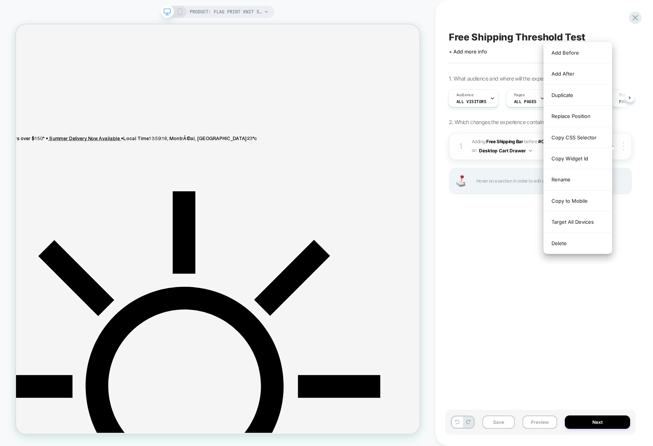
click at [626, 149] on div at bounding box center [624, 146] width 15 height 8
click at [582, 203] on div "Copy to Mobile" at bounding box center [578, 201] width 68 height 21
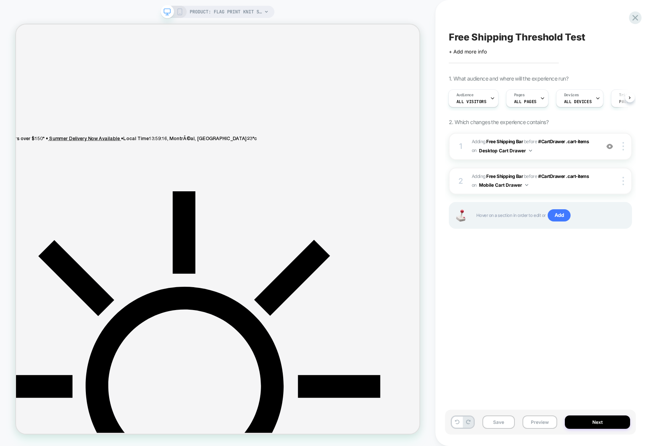
click at [574, 272] on div "Free Shipping Threshold Test Click to edit experience details + Add more info 1…" at bounding box center [540, 223] width 191 height 431
click at [525, 179] on span "#_loomi_addon_1759168879381 Adding Free Shipping Bar BEFORE #CartDrawer .cart-i…" at bounding box center [534, 181] width 124 height 18
click at [177, 12] on icon at bounding box center [179, 11] width 7 height 7
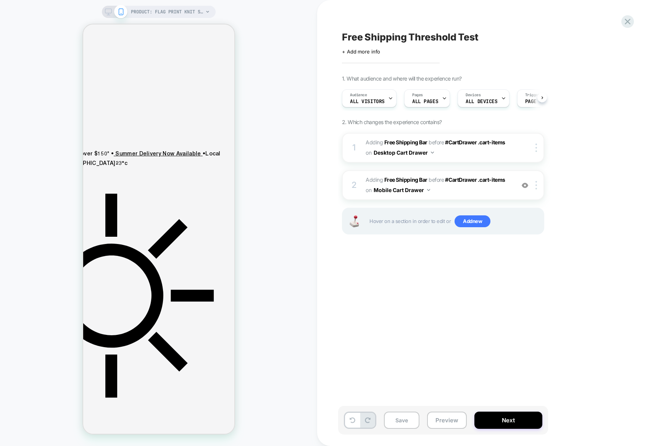
scroll to position [0, 0]
click at [580, 205] on div "1. What audience and where will the experience run? Audience All Visitors Pages…" at bounding box center [481, 164] width 279 height 178
click at [393, 414] on button "Save" at bounding box center [402, 420] width 36 height 17
click at [629, 24] on icon at bounding box center [628, 21] width 10 height 10
